Goal: Task Accomplishment & Management: Complete application form

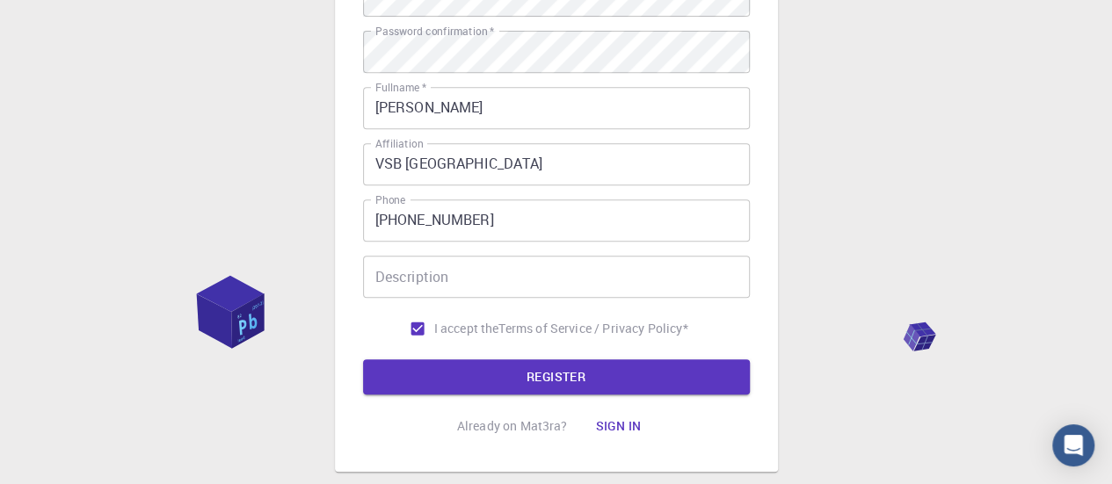
scroll to position [176, 0]
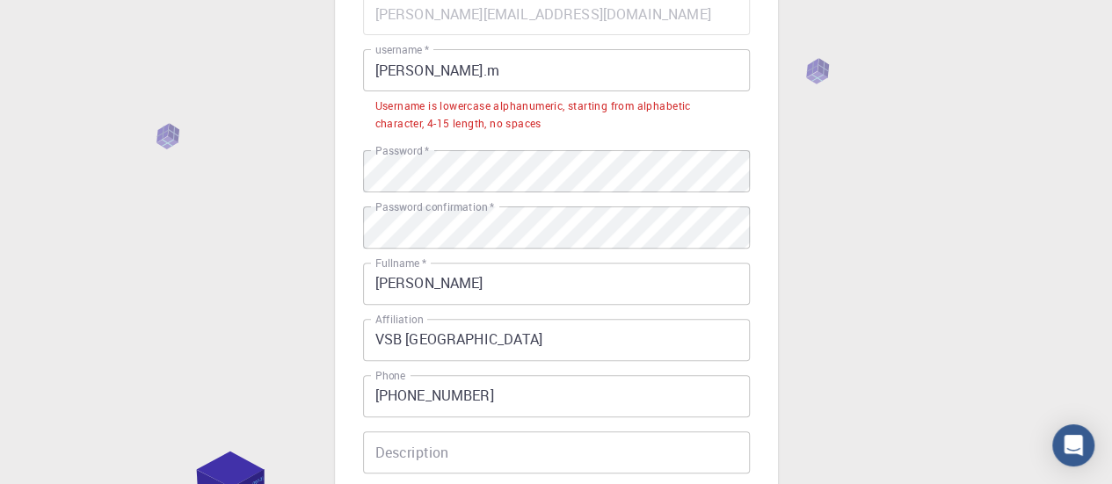
drag, startPoint x: 455, startPoint y: 66, endPoint x: 469, endPoint y: 89, distance: 26.8
click at [455, 66] on input "[PERSON_NAME].m" at bounding box center [556, 70] width 387 height 42
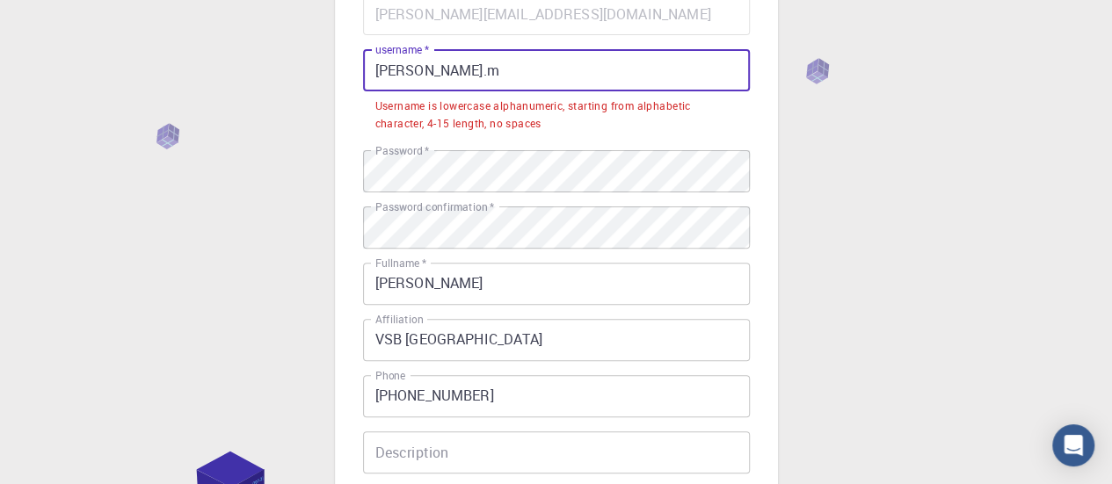
click at [910, 189] on div "3 Provide additional info Email   * [PERSON_NAME][EMAIL_ADDRESS][DOMAIN_NAME] E…" at bounding box center [556, 293] width 1112 height 939
drag, startPoint x: 439, startPoint y: 69, endPoint x: 425, endPoint y: 69, distance: 14.1
click at [425, 69] on input "[PERSON_NAME].m" at bounding box center [556, 70] width 387 height 42
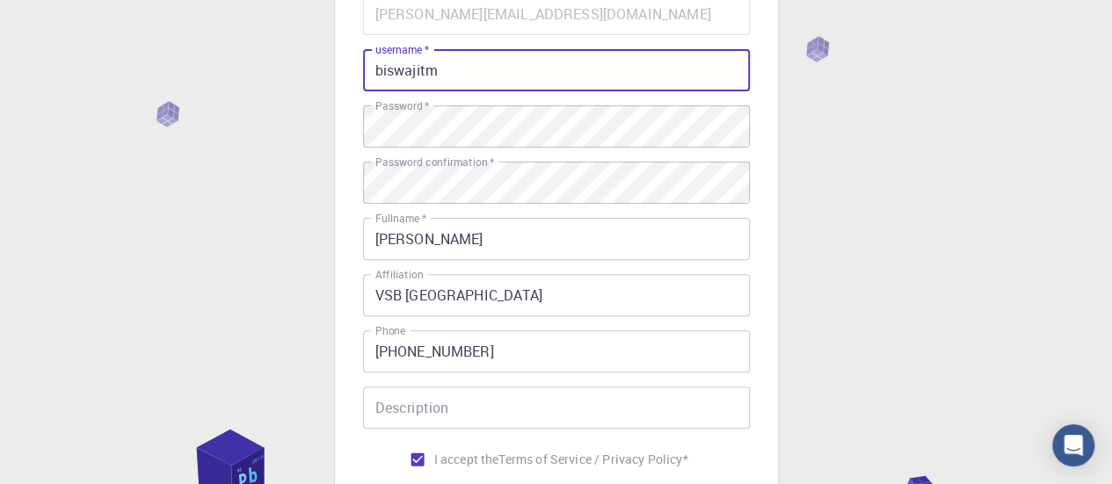
scroll to position [413, 0]
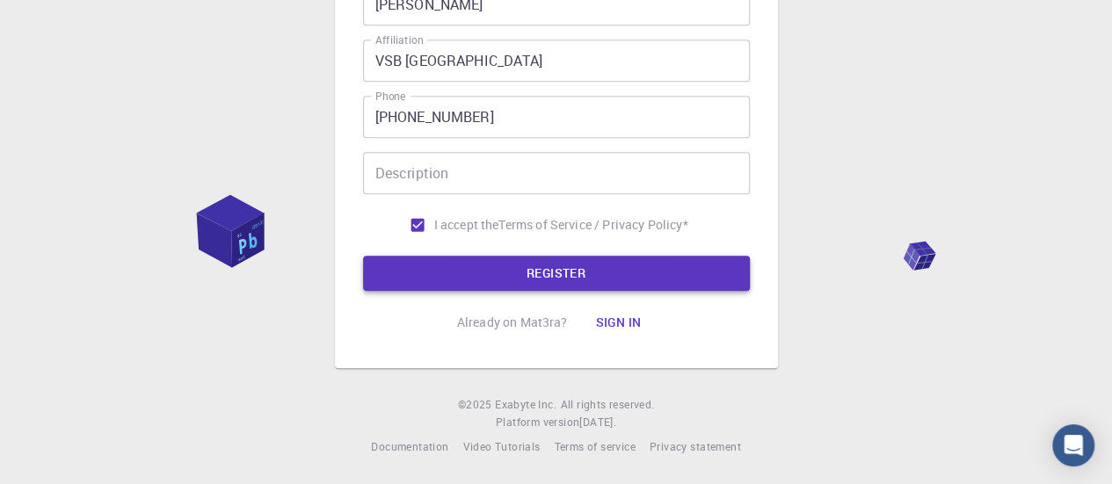
type input "biswajitm"
click at [526, 257] on button "REGISTER" at bounding box center [556, 273] width 387 height 35
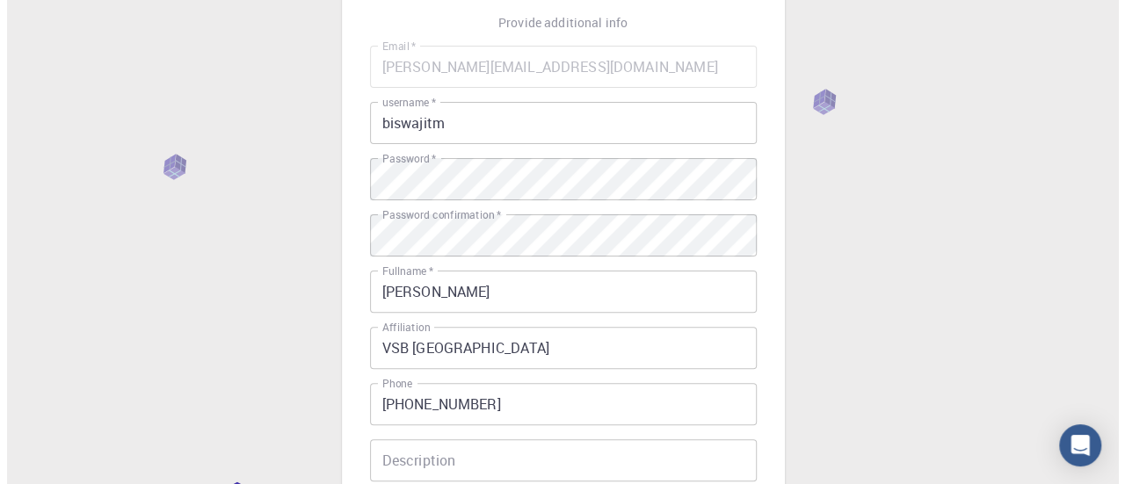
scroll to position [0, 0]
